Goal: Task Accomplishment & Management: Use online tool/utility

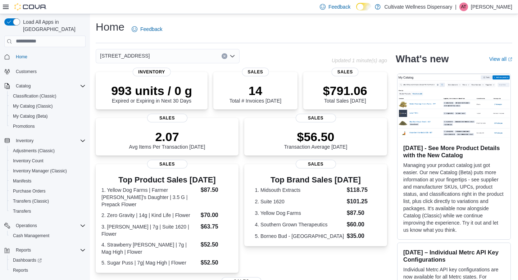
click at [293, 49] on div "[STREET_ADDRESS]" at bounding box center [214, 56] width 236 height 14
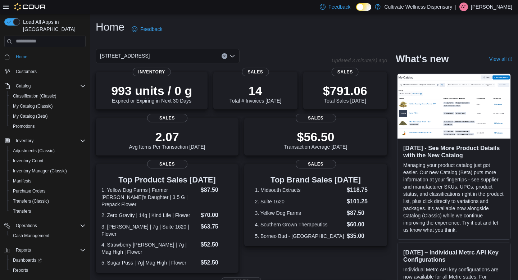
click at [366, 8] on icon at bounding box center [364, 7] width 4 height 4
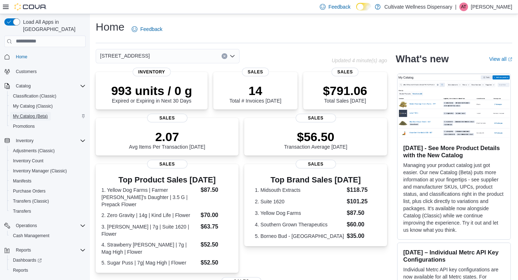
click at [42, 113] on span "My Catalog (Beta)" at bounding box center [30, 116] width 35 height 6
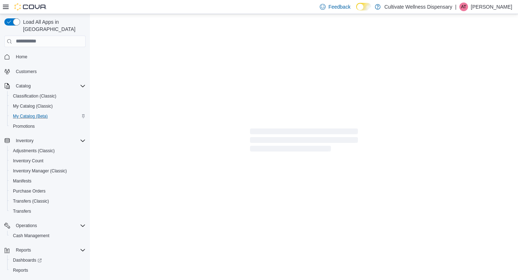
select select "**********"
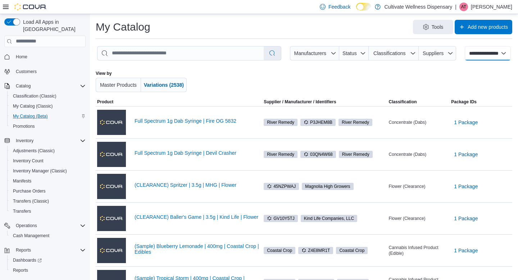
click at [502, 51] on select "**********" at bounding box center [488, 53] width 46 height 14
click at [24, 54] on span "Home" at bounding box center [22, 57] width 12 height 6
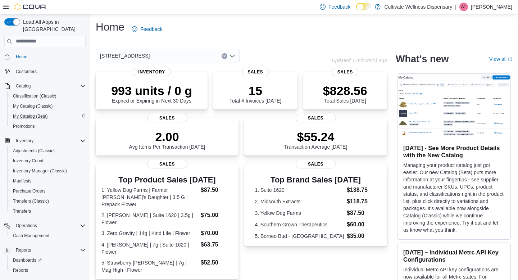
click at [234, 54] on icon "Open list of options" at bounding box center [232, 56] width 6 height 6
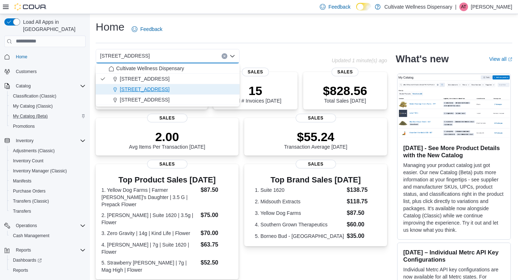
click at [169, 89] on span "[STREET_ADDRESS]" at bounding box center [145, 89] width 50 height 7
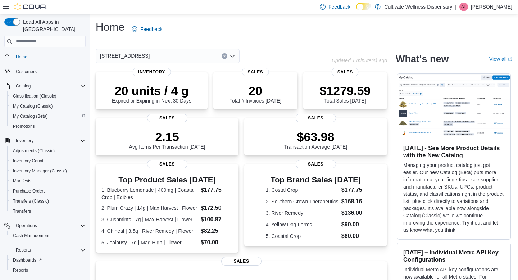
click at [233, 54] on icon "Open list of options" at bounding box center [232, 56] width 6 height 6
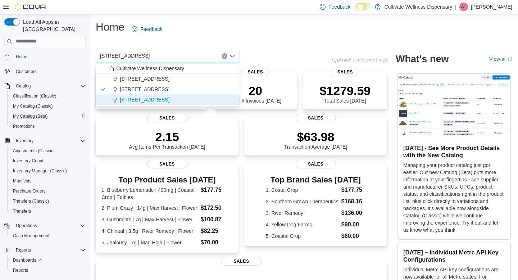
click at [169, 96] on span "[STREET_ADDRESS]" at bounding box center [145, 99] width 50 height 7
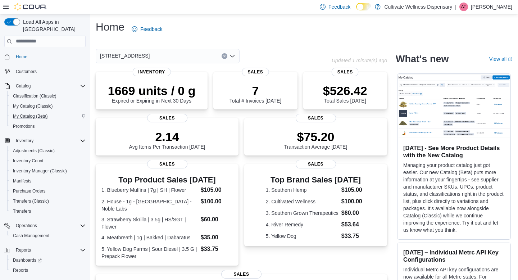
click at [235, 56] on icon "Open list of options" at bounding box center [232, 56] width 6 height 6
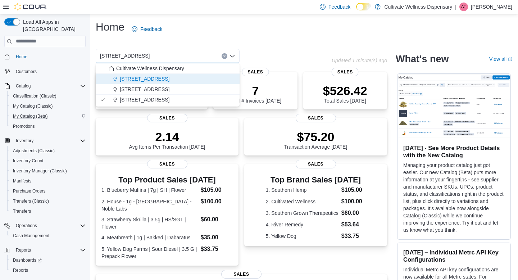
click at [215, 82] on div "[STREET_ADDRESS]" at bounding box center [172, 78] width 127 height 7
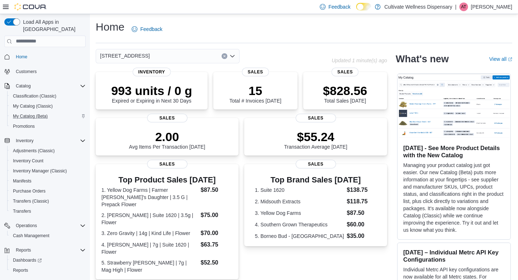
click at [234, 55] on icon "Open list of options" at bounding box center [232, 56] width 4 height 2
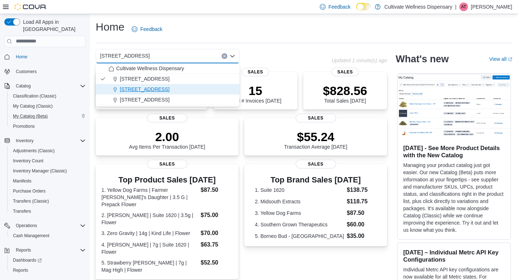
click at [169, 91] on span "[STREET_ADDRESS]" at bounding box center [145, 89] width 50 height 7
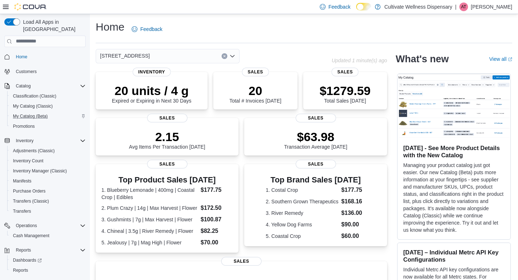
click at [234, 55] on icon "Open list of options" at bounding box center [232, 56] width 4 height 2
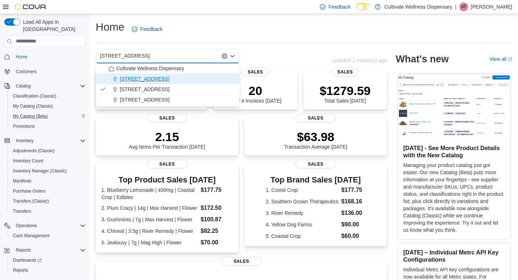
click at [207, 77] on div "[STREET_ADDRESS]" at bounding box center [172, 78] width 127 height 7
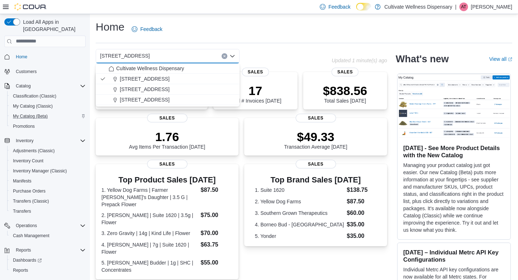
click at [282, 46] on div "Home Feedback [STREET_ADDRESS] Combo box. Selected. [STREET_ADDRESS]. Press Bac…" at bounding box center [304, 226] width 428 height 425
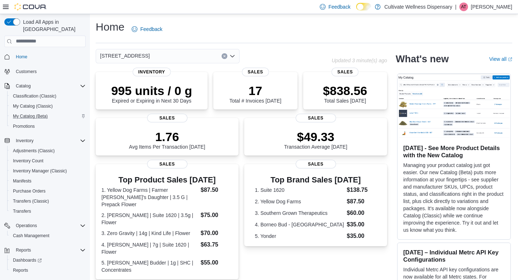
click at [237, 28] on div "Home Feedback" at bounding box center [304, 29] width 416 height 19
click at [48, 168] on span "Inventory Manager (Classic)" at bounding box center [40, 171] width 54 height 6
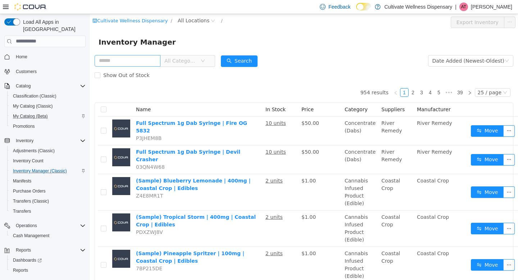
click at [144, 61] on input "text" at bounding box center [128, 61] width 66 height 12
type input "********"
